Goal: Task Accomplishment & Management: Manage account settings

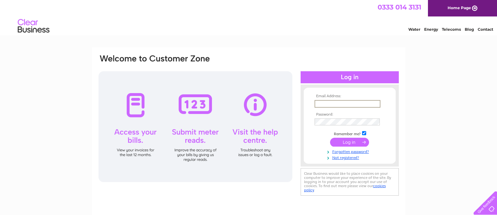
click at [348, 104] on input "text" at bounding box center [348, 104] width 66 height 8
type input "[EMAIL_ADDRESS][DOMAIN_NAME]"
click at [363, 76] on div at bounding box center [350, 77] width 98 height 12
click at [342, 140] on input "submit" at bounding box center [349, 141] width 39 height 9
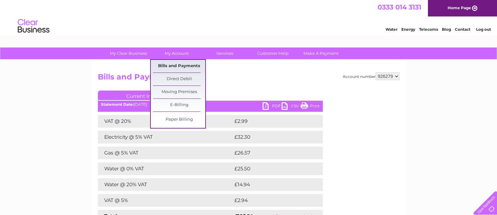
click at [184, 65] on link "Bills and Payments" at bounding box center [179, 66] width 52 height 13
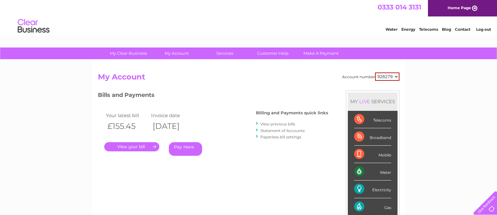
click at [287, 123] on link "View previous bills" at bounding box center [277, 124] width 35 height 5
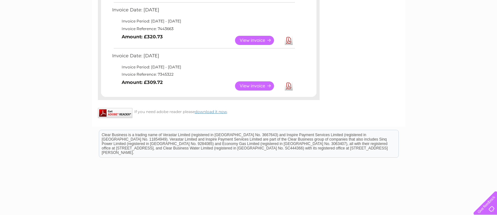
scroll to position [458, 0]
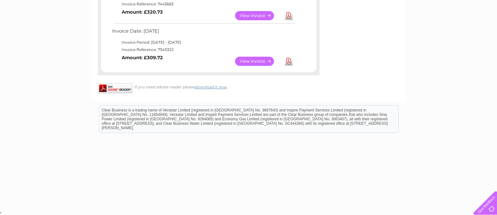
click at [259, 62] on link "View" at bounding box center [258, 61] width 47 height 9
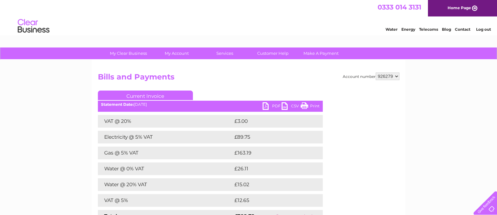
click at [312, 107] on link "Print" at bounding box center [310, 106] width 19 height 9
click at [316, 105] on link "Print" at bounding box center [310, 106] width 19 height 9
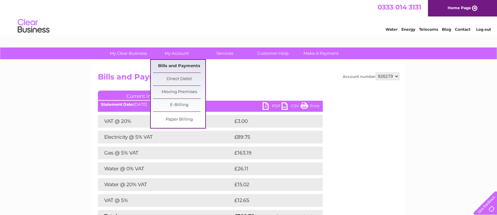
click at [178, 69] on link "Bills and Payments" at bounding box center [179, 66] width 52 height 13
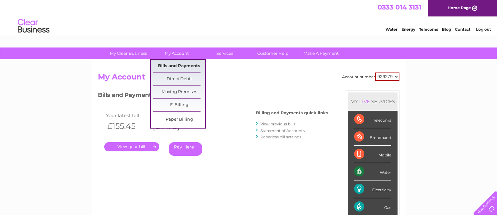
click at [176, 65] on link "Bills and Payments" at bounding box center [179, 66] width 52 height 13
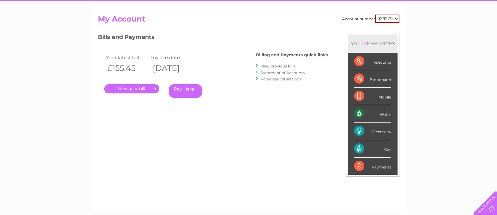
scroll to position [63, 0]
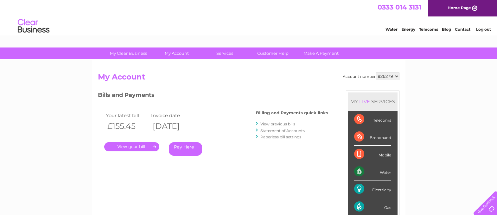
click at [281, 124] on link "View previous bills" at bounding box center [277, 124] width 35 height 5
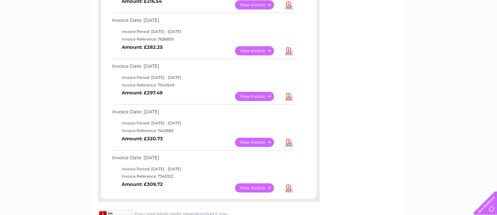
scroll to position [380, 0]
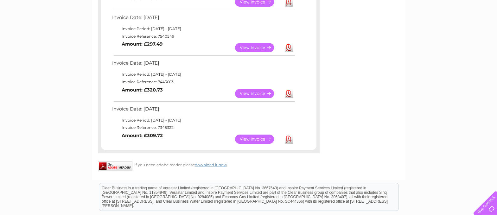
click at [289, 93] on link "Download" at bounding box center [289, 93] width 8 height 9
click at [253, 93] on link "View" at bounding box center [258, 93] width 47 height 9
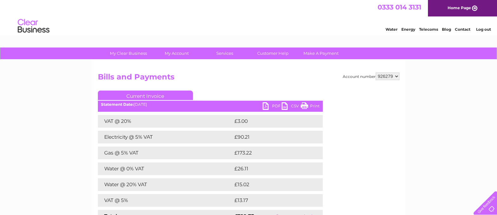
click at [315, 103] on link "Print" at bounding box center [310, 106] width 19 height 9
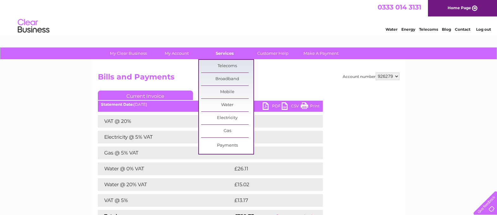
click at [221, 48] on link "Services" at bounding box center [225, 54] width 52 height 12
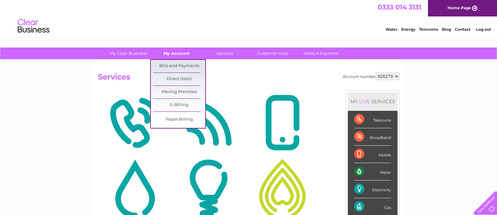
click at [181, 55] on link "My Account" at bounding box center [176, 54] width 52 height 12
click at [182, 65] on link "Bills and Payments" at bounding box center [179, 66] width 52 height 13
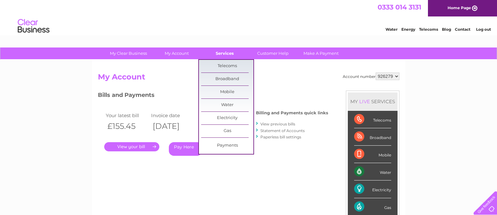
click at [226, 54] on link "Services" at bounding box center [225, 54] width 52 height 12
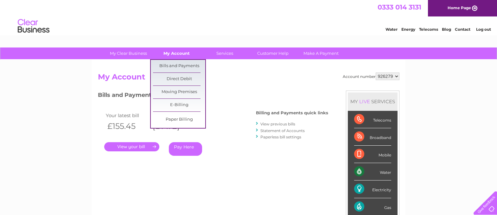
click at [177, 50] on link "My Account" at bounding box center [176, 54] width 52 height 12
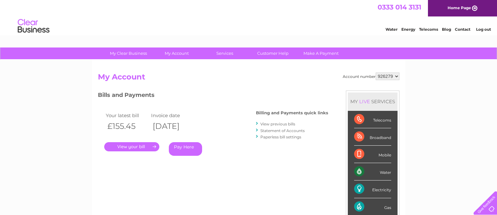
click at [275, 125] on link "View previous bills" at bounding box center [277, 124] width 35 height 5
click at [272, 124] on link "View previous bills" at bounding box center [277, 124] width 35 height 5
click at [271, 124] on link "View previous bills" at bounding box center [277, 124] width 35 height 5
click at [280, 124] on link "View previous bills" at bounding box center [277, 124] width 35 height 5
click at [256, 124] on div at bounding box center [257, 124] width 3 height 6
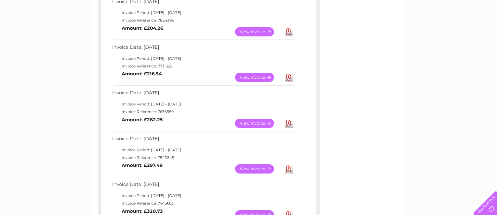
scroll to position [317, 0]
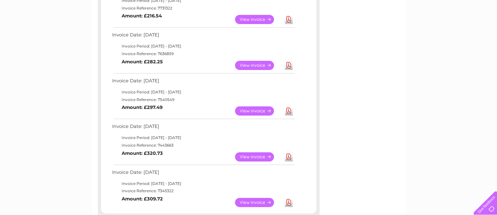
click at [254, 109] on link "View" at bounding box center [258, 110] width 47 height 9
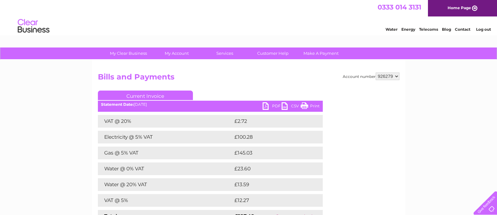
click at [317, 104] on link "Print" at bounding box center [310, 106] width 19 height 9
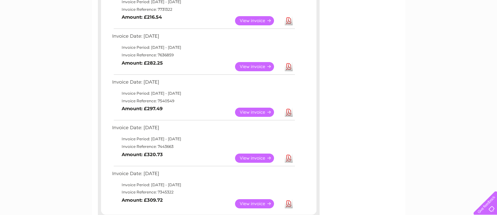
click at [246, 68] on link "View" at bounding box center [258, 66] width 47 height 9
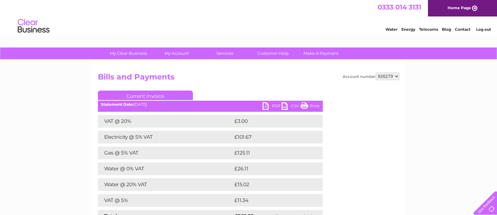
click at [308, 105] on link "Print" at bounding box center [310, 106] width 19 height 9
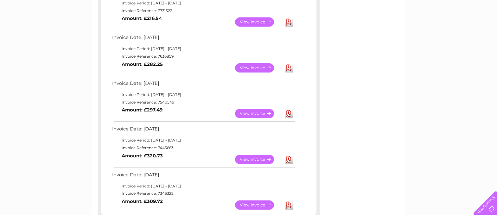
scroll to position [283, 0]
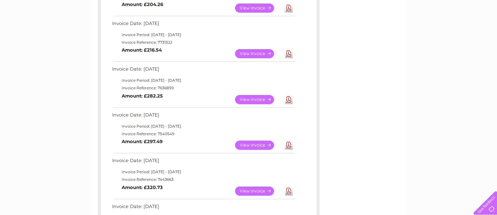
click at [250, 57] on link "View" at bounding box center [258, 53] width 47 height 9
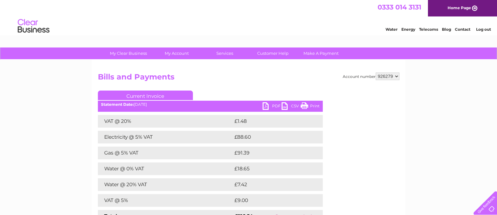
click at [313, 104] on link "Print" at bounding box center [310, 106] width 19 height 9
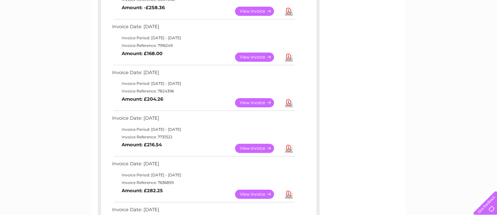
scroll to position [188, 0]
click at [254, 103] on link "View" at bounding box center [258, 103] width 47 height 9
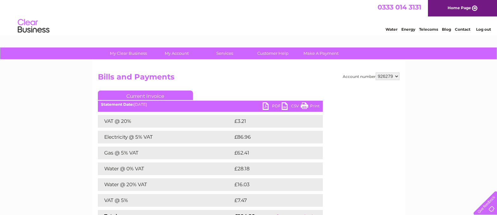
click at [315, 108] on link "Print" at bounding box center [310, 106] width 19 height 9
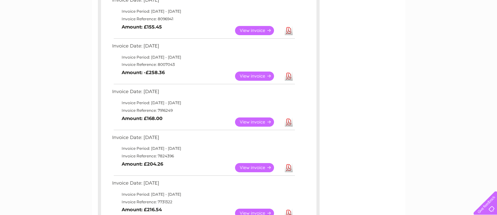
scroll to position [91, 0]
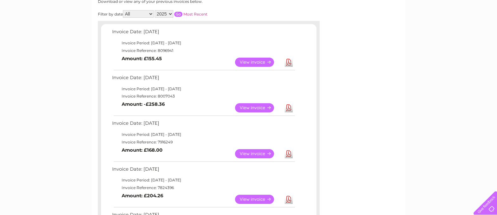
click at [249, 155] on link "View" at bounding box center [258, 153] width 47 height 9
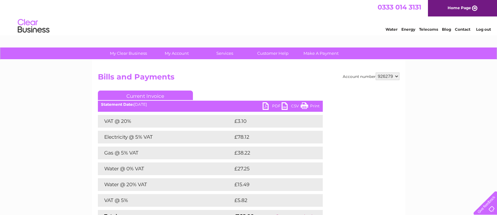
click at [313, 107] on link "Print" at bounding box center [310, 106] width 19 height 9
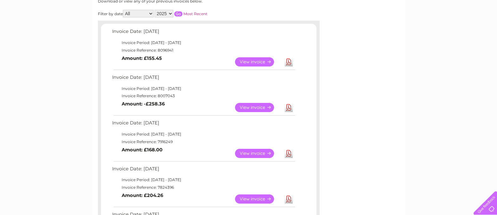
click at [251, 108] on link "View" at bounding box center [258, 107] width 47 height 9
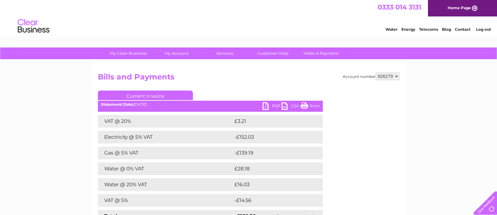
click at [318, 105] on link "Print" at bounding box center [310, 106] width 19 height 9
